Goal: Check status: Check status

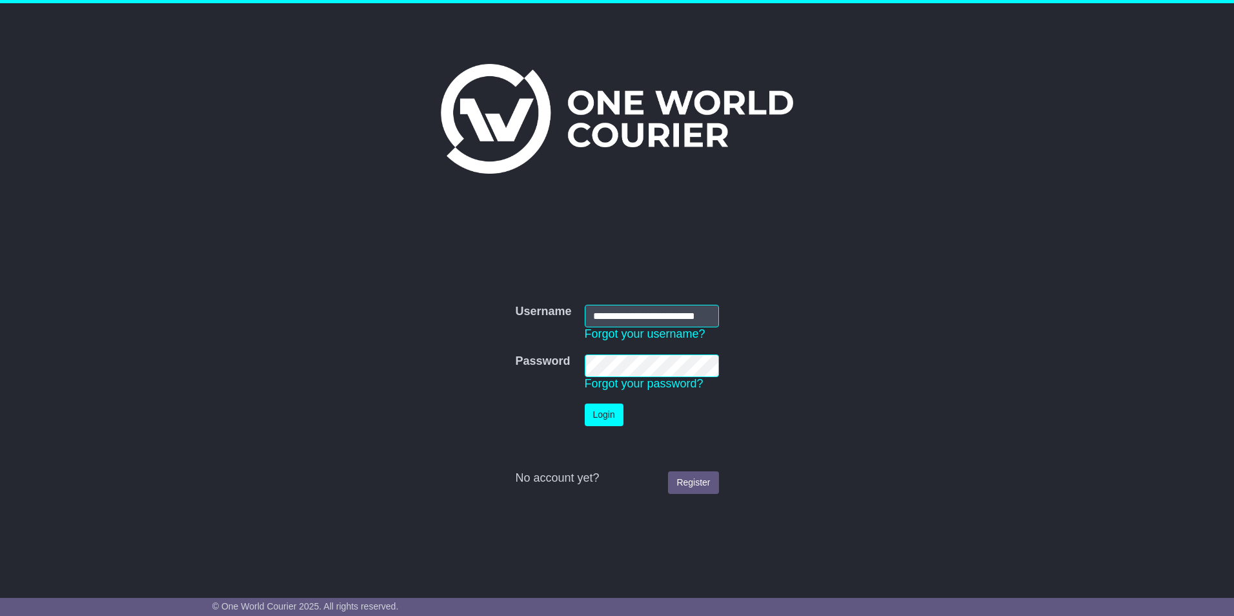
click at [612, 413] on button "Login" at bounding box center [604, 414] width 39 height 23
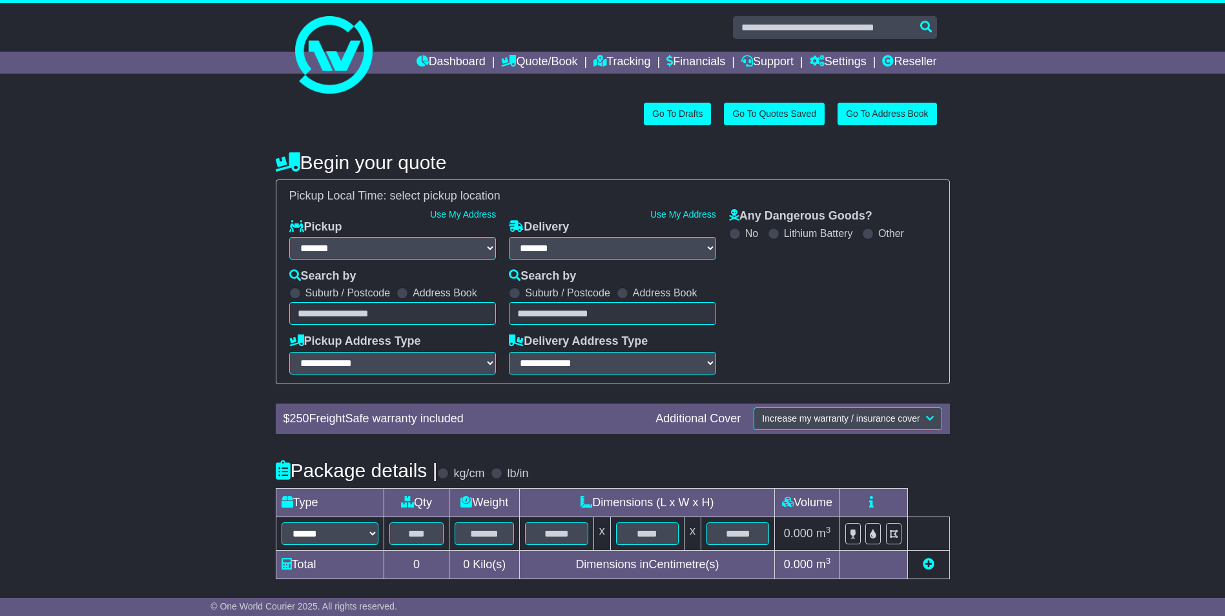
select select "**"
click at [611, 57] on link "Tracking" at bounding box center [621, 63] width 57 height 22
